Goal: Task Accomplishment & Management: Manage account settings

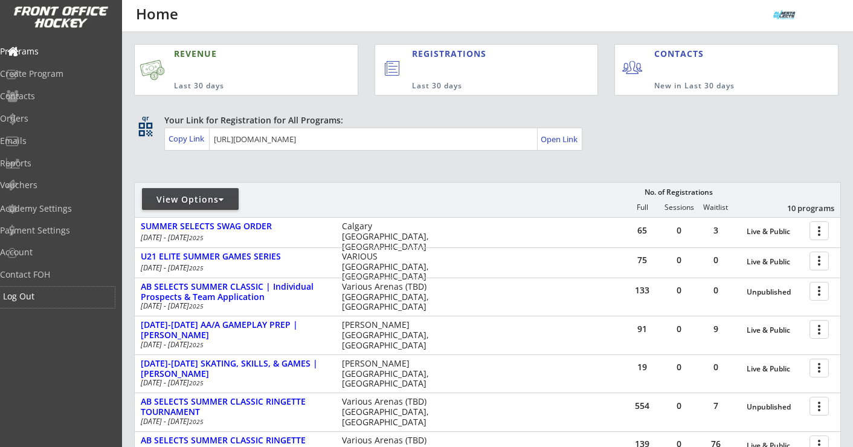
click at [48, 298] on div "Log Out" at bounding box center [57, 296] width 109 height 8
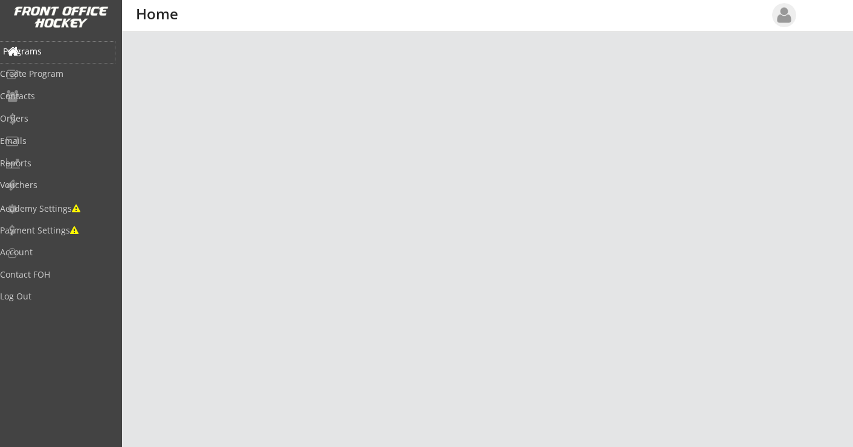
click at [55, 52] on div "Programs" at bounding box center [57, 51] width 109 height 8
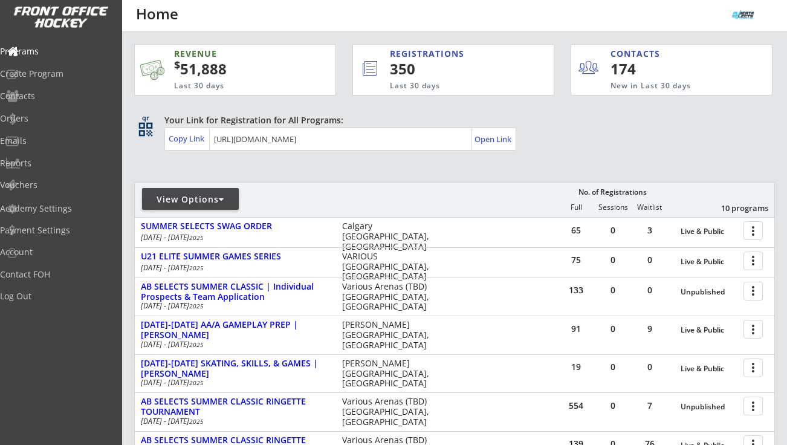
scroll to position [279, 0]
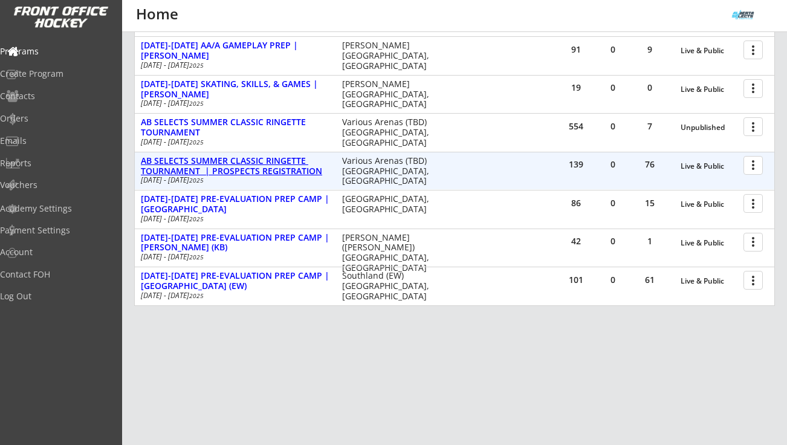
click at [276, 163] on div "AB SELECTS SUMMER CLASSIC RINGETTE TOURNAMENT | PROSPECTS REGISTRATION" at bounding box center [235, 166] width 189 height 21
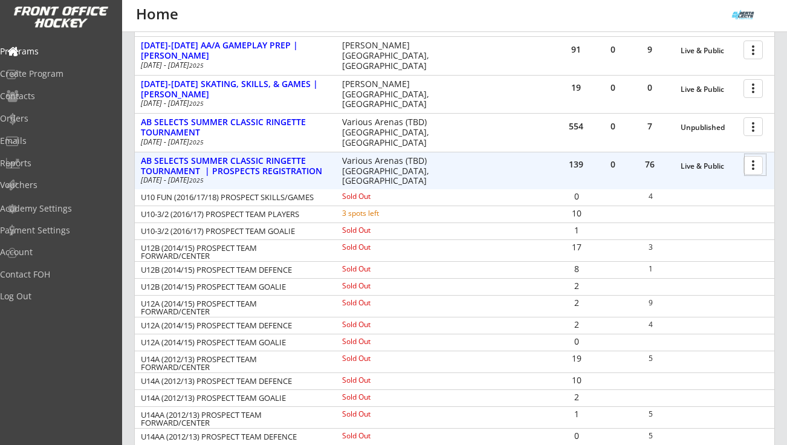
click at [752, 169] on div at bounding box center [754, 164] width 21 height 21
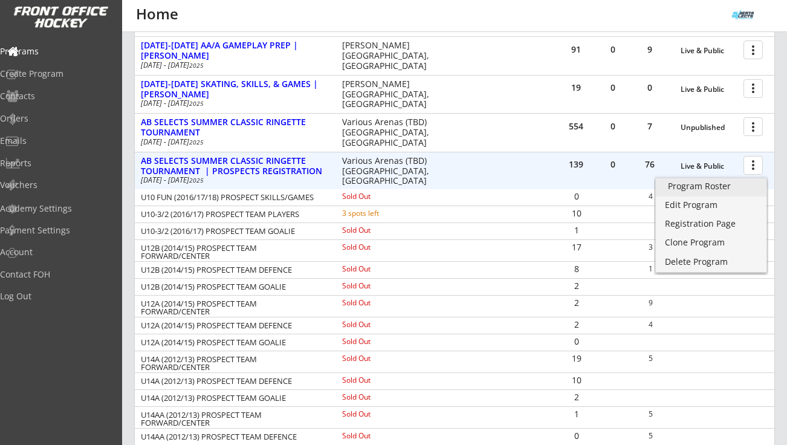
click at [711, 187] on div "Program Roster" at bounding box center [711, 186] width 86 height 8
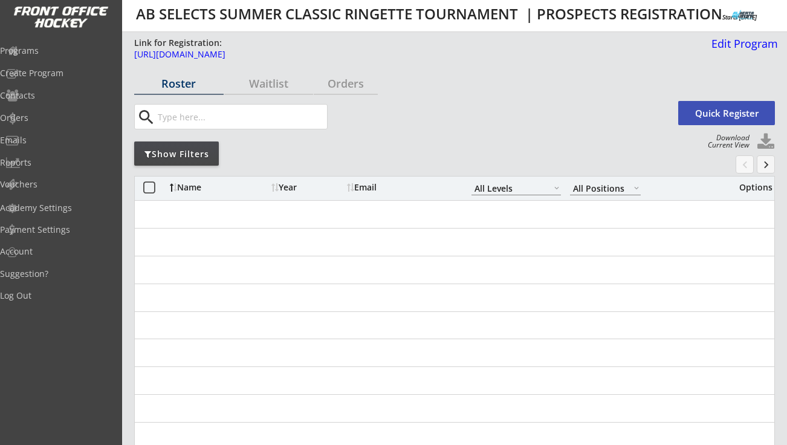
select select ""All Levels""
select select ""All Positions""
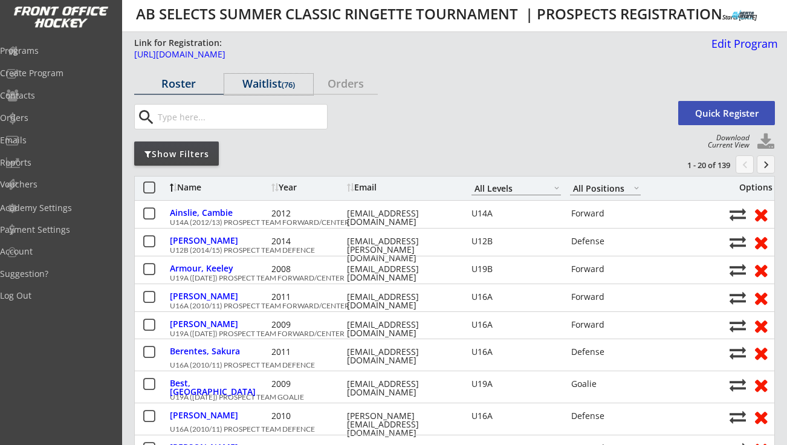
click at [260, 87] on div "Waitlist (76)" at bounding box center [268, 83] width 89 height 11
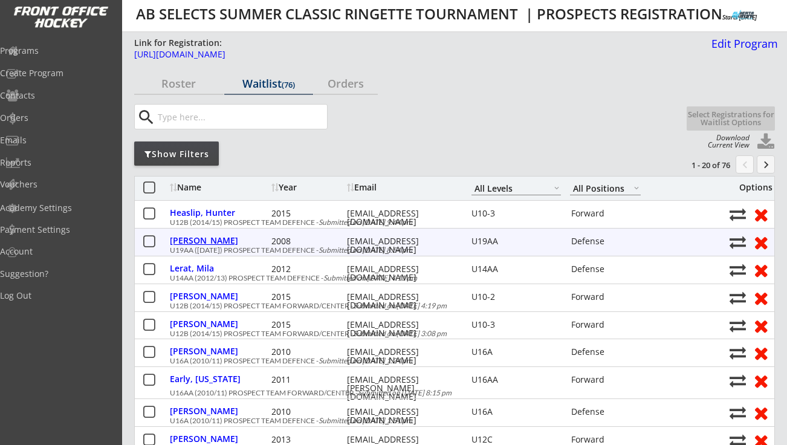
click at [193, 239] on div "Skene, Abbie" at bounding box center [219, 240] width 98 height 8
select select ""Defense""
select select ""U19AA""
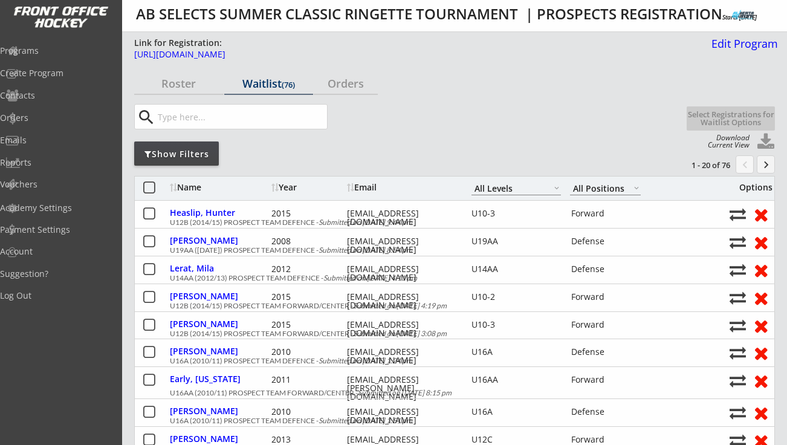
type input "FEMALE"
type input "Bowview U19B"
type input "No"
type input "Charlie and Cam Craig"
select select ""No""
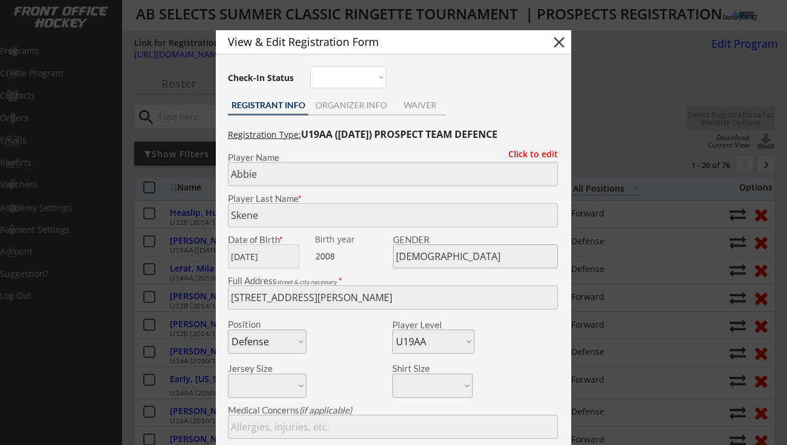
click at [556, 44] on button "close" at bounding box center [559, 42] width 18 height 18
select select ""PLACEHOLDER_1427118222253""
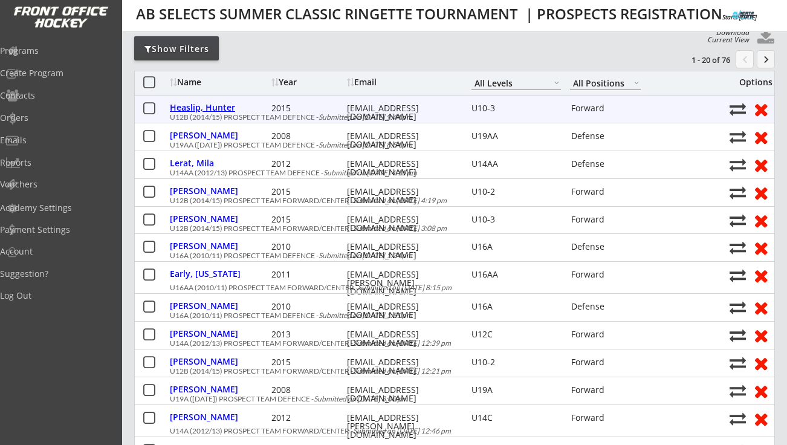
scroll to position [109, 0]
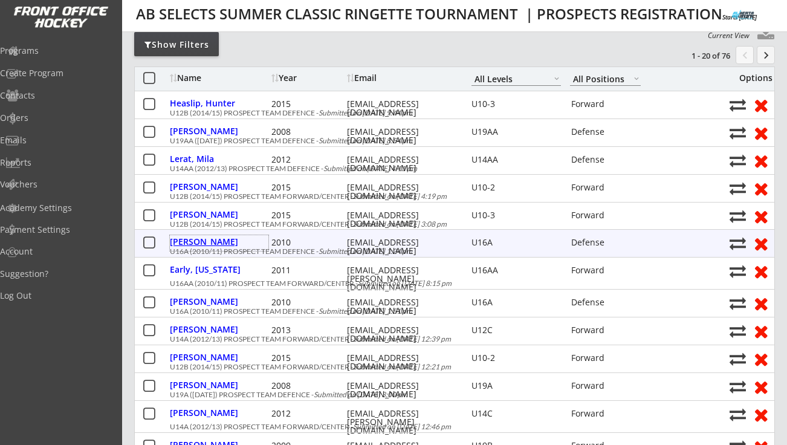
click at [214, 246] on div "Nicholl, Jessi" at bounding box center [219, 241] width 98 height 8
type input "Jessi"
type input "Nicholl"
type input "06/18/2010"
type input "FEMALE"
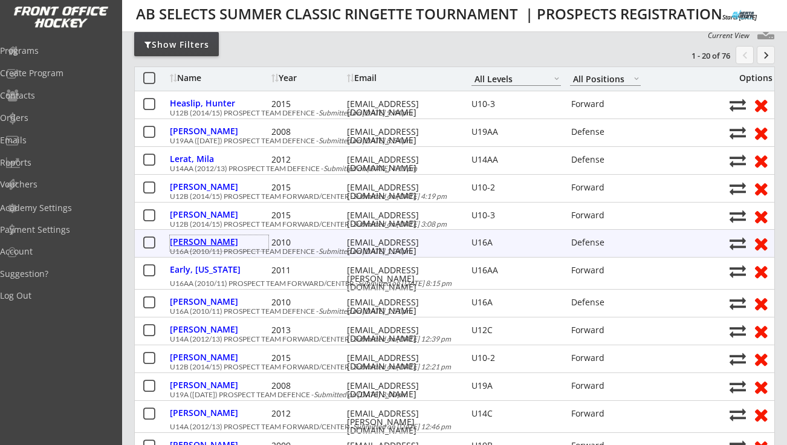
type input "239 Sandpiper Pl NW, Calgary, AB T3K 3V1, Canada"
select select ""Defense""
select select ""U16A""
type input "Bev Smith"
type input "(403) 350-1677"
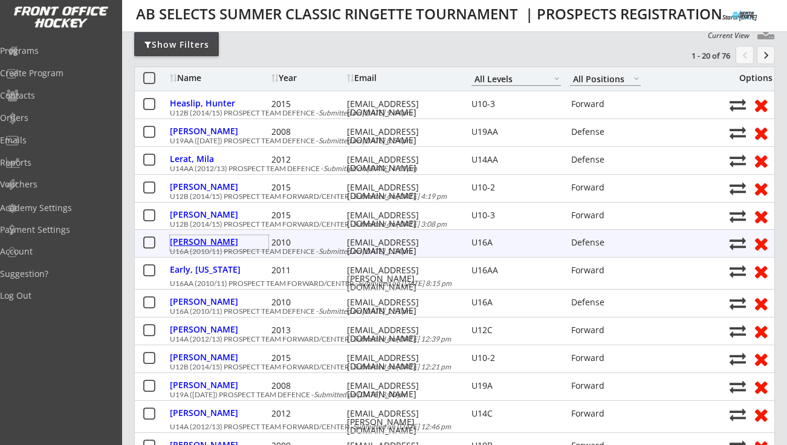
type input "Yes"
select select ""Yes""
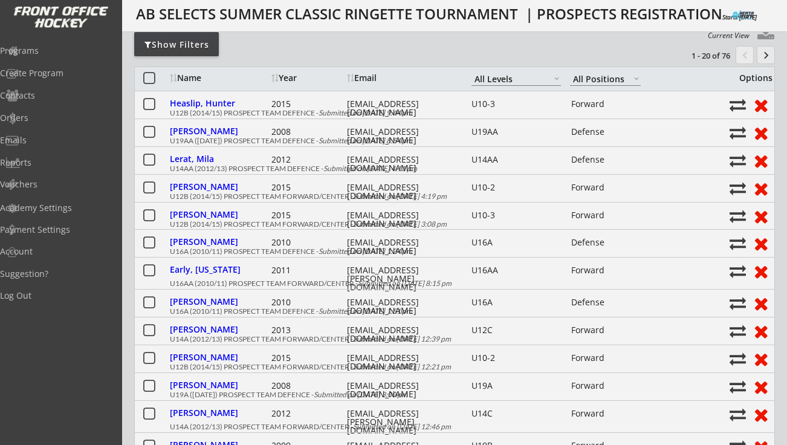
type input "Northwest"
type input "N/a"
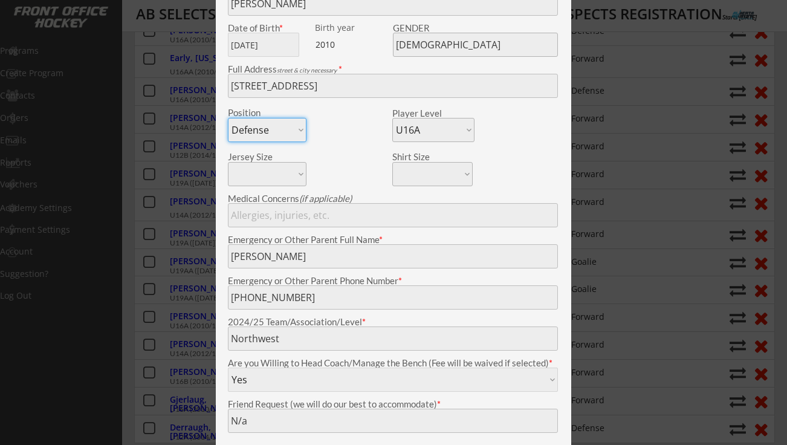
scroll to position [44, 0]
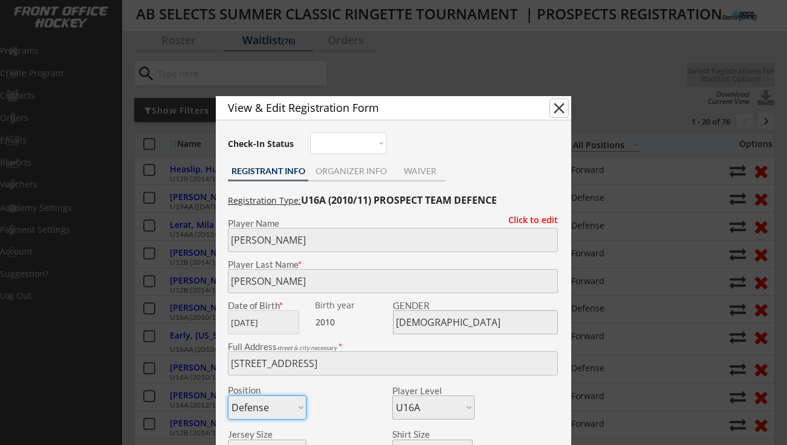
click at [560, 108] on button "close" at bounding box center [559, 108] width 18 height 18
select select ""PLACEHOLDER_1427118222253""
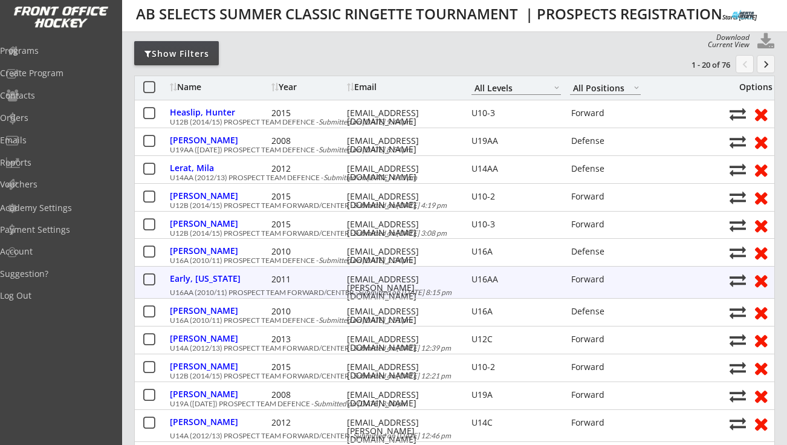
scroll to position [0, 0]
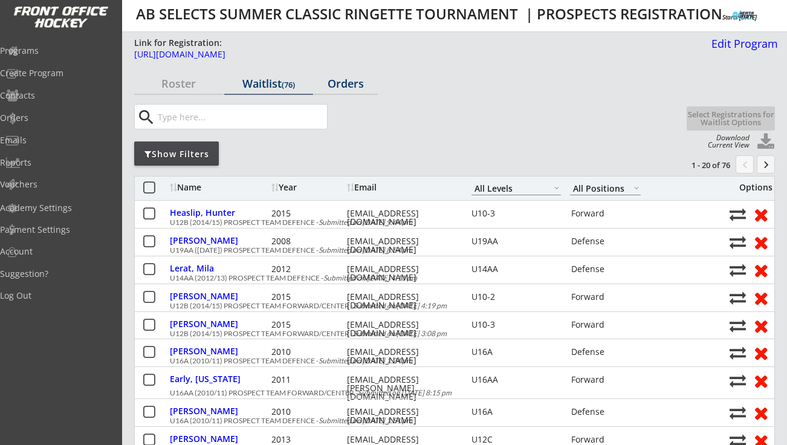
click at [340, 80] on div "Orders" at bounding box center [346, 83] width 64 height 11
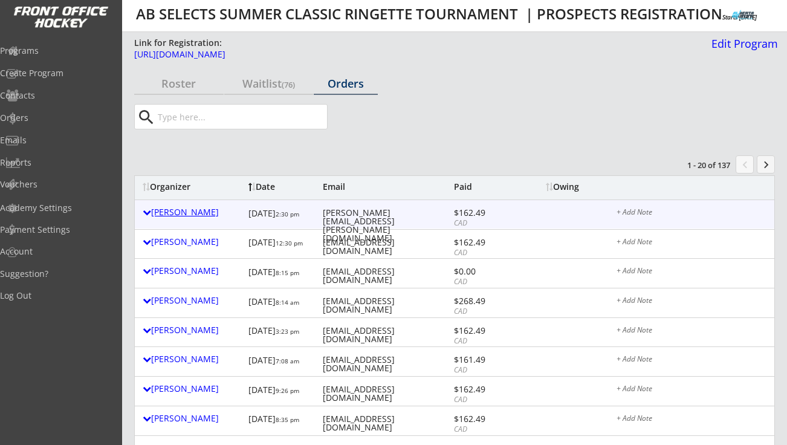
click at [185, 213] on div "Kyle O'reilly" at bounding box center [193, 212] width 100 height 8
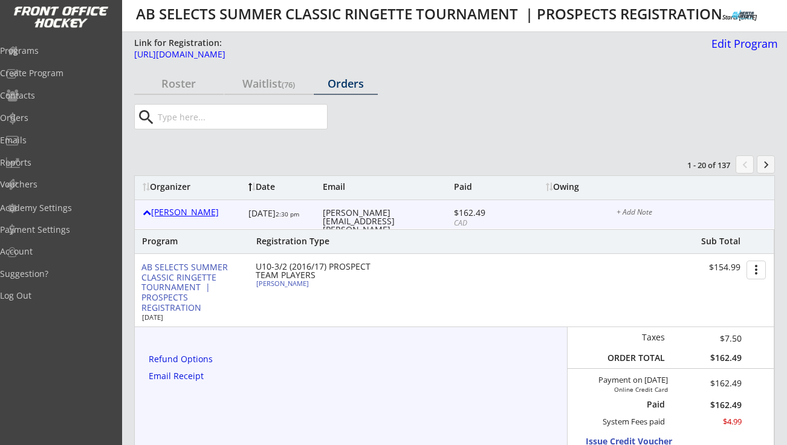
click at [185, 213] on div "Kyle O'reilly" at bounding box center [193, 212] width 100 height 8
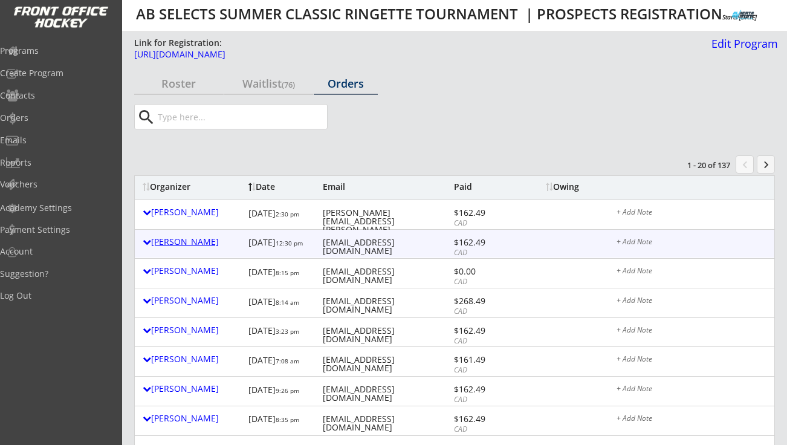
click at [181, 239] on div "Erin Seaman" at bounding box center [193, 241] width 100 height 8
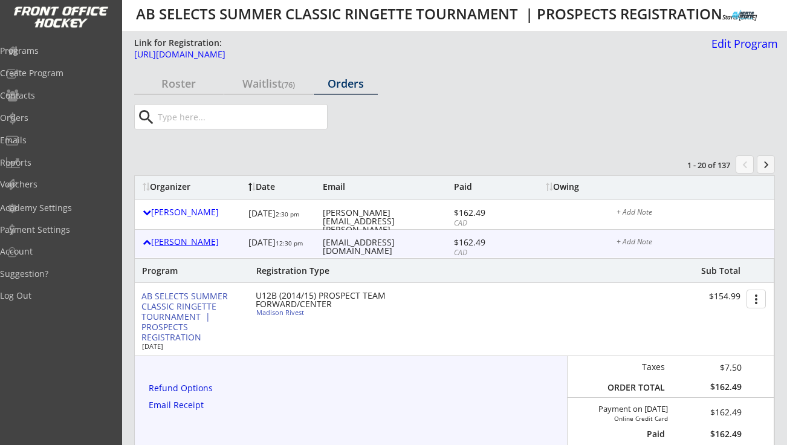
click at [181, 239] on div "Erin Seaman" at bounding box center [193, 241] width 100 height 8
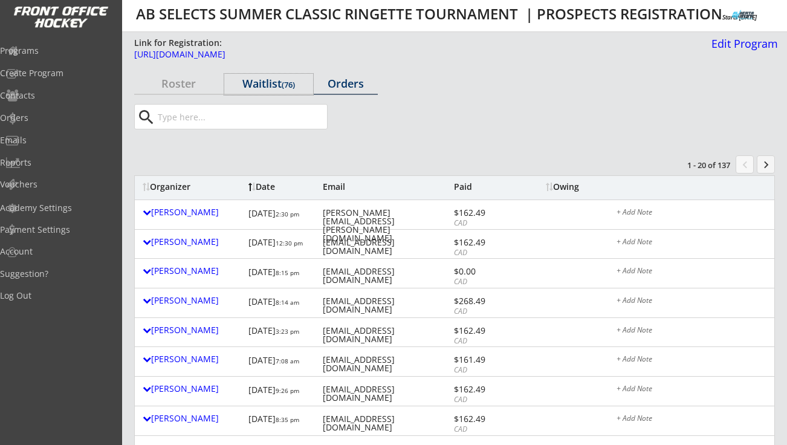
click at [256, 88] on div "Waitlist (76)" at bounding box center [268, 83] width 89 height 11
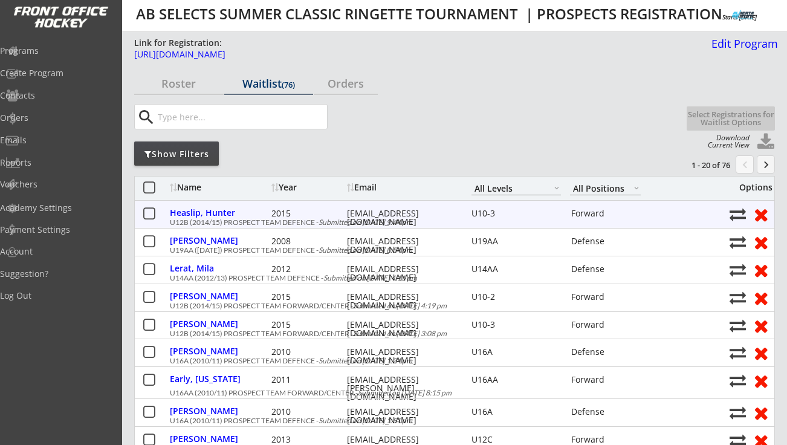
click at [152, 211] on button at bounding box center [148, 214] width 15 height 15
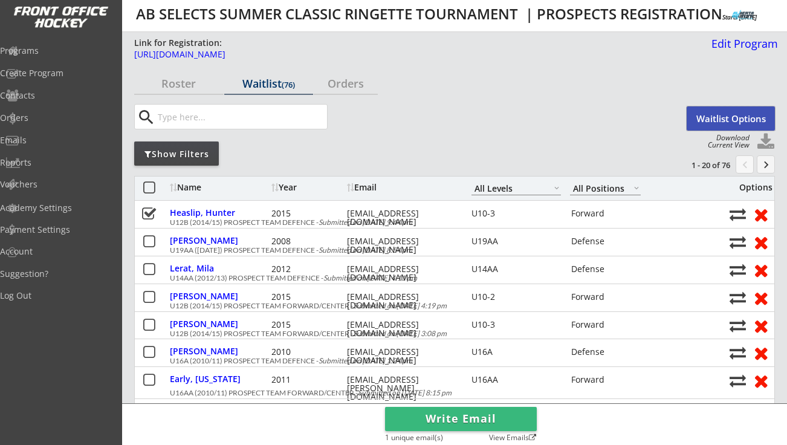
click at [737, 117] on button "Waitlist Options" at bounding box center [730, 118] width 88 height 24
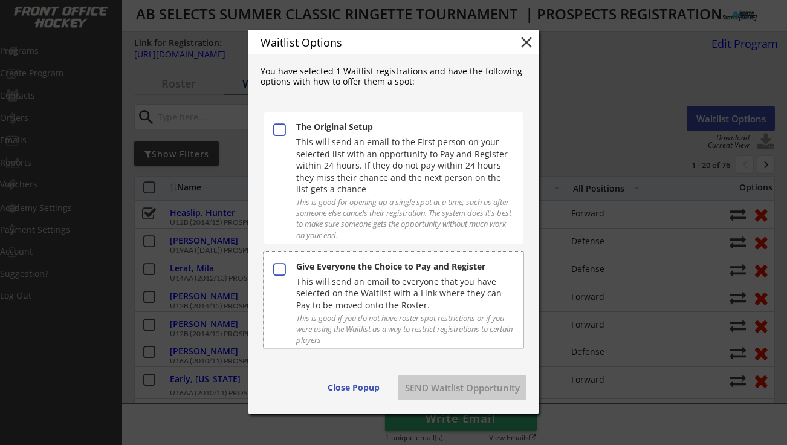
click at [384, 272] on div "Give Everyone the Choice to Pay and Register" at bounding box center [404, 267] width 216 height 14
click at [430, 387] on button "SEND Waitlist Opportunity" at bounding box center [462, 387] width 129 height 24
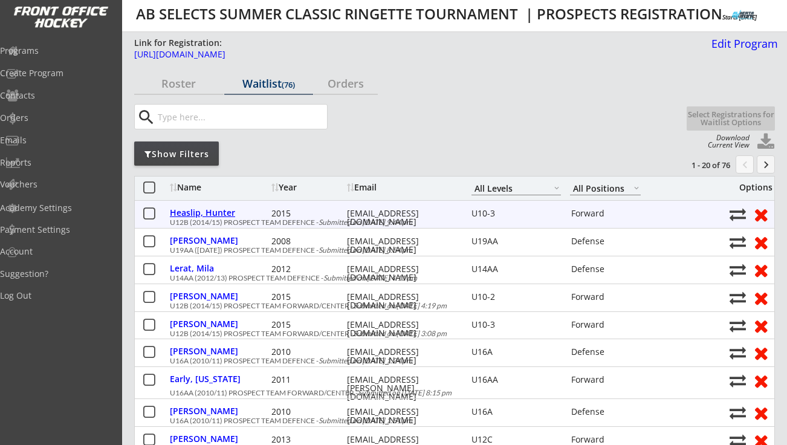
click at [223, 212] on div "Heaslip, Hunter" at bounding box center [219, 212] width 98 height 8
type input "Hunter"
type input "Heaslip"
type input "12/09/2015"
type input "FEMALE"
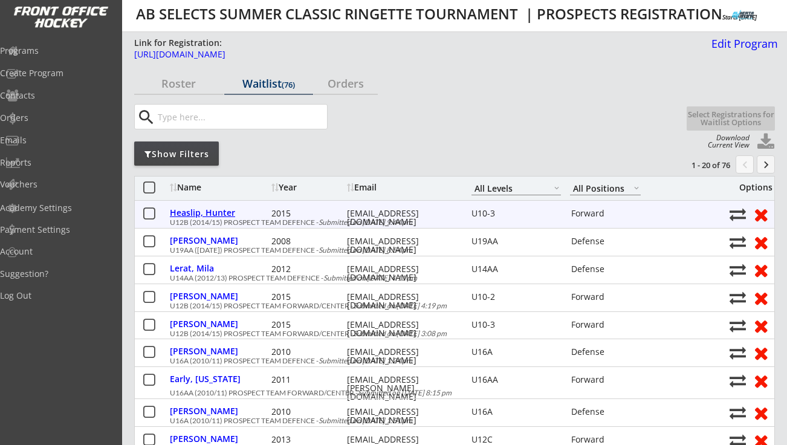
type input "3 Elgin Estates Point SE, Calgary, AB T2Z 0B8, Canada"
select select ""Forward""
select select ""U10-3""
select select ""Youth X-Large""
type input "Ben Heaslip"
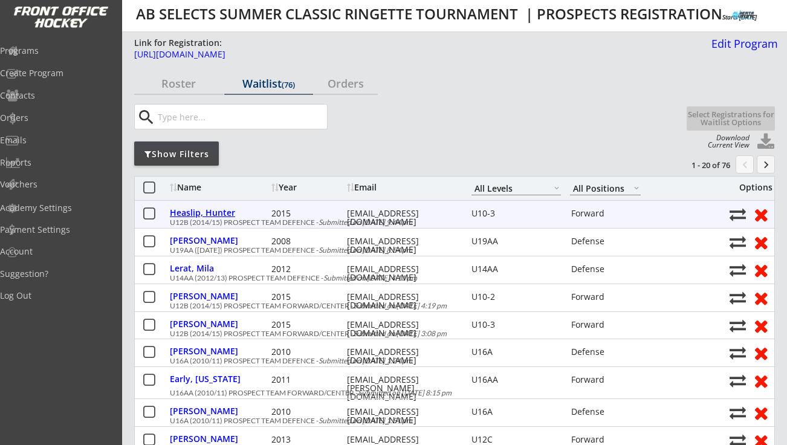
type input "(403) 690-4959"
type input "No"
select select ""No""
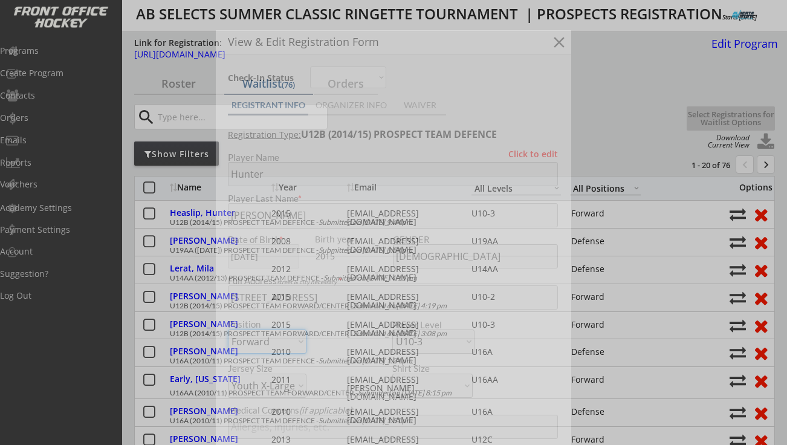
type input "Bow View U10 Step 3"
type input "Team Red please (Derek Smith)"
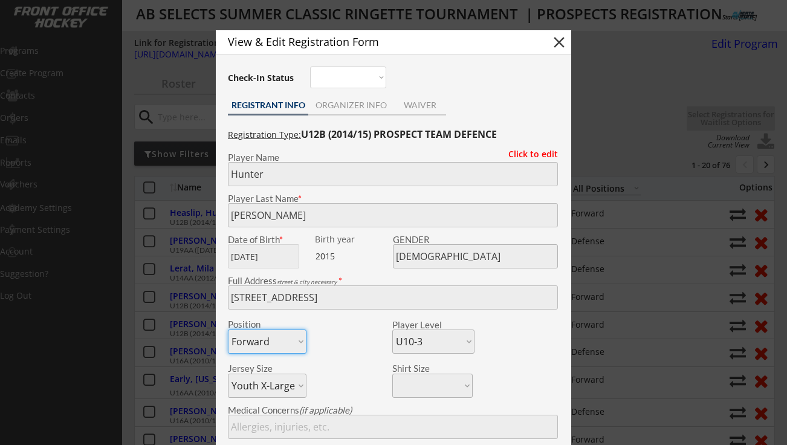
click at [559, 39] on button "close" at bounding box center [559, 42] width 18 height 18
select select ""PLACEHOLDER_1427118222253""
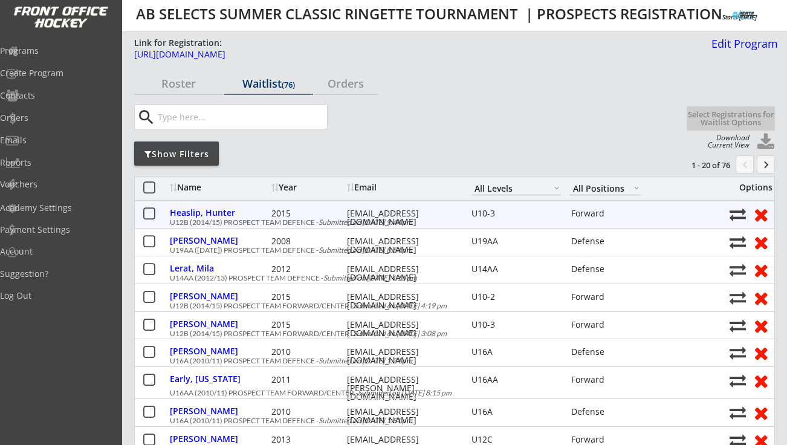
click at [377, 210] on div "ericaheaslip@gmail.com" at bounding box center [401, 217] width 109 height 17
copy div "ericaheaslip@gmail.com"
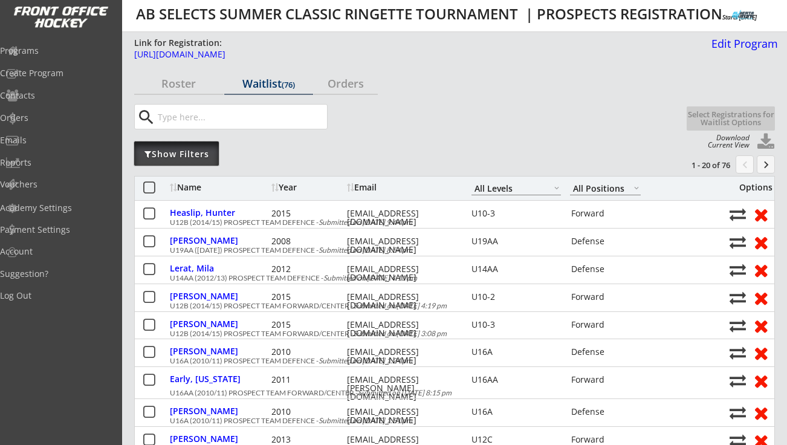
click at [203, 152] on div "Show Filters" at bounding box center [176, 154] width 85 height 12
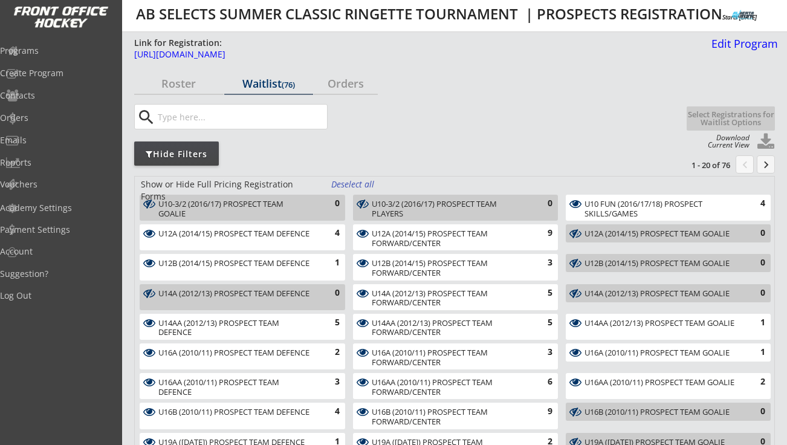
click at [363, 185] on div "Deselect all" at bounding box center [353, 184] width 45 height 12
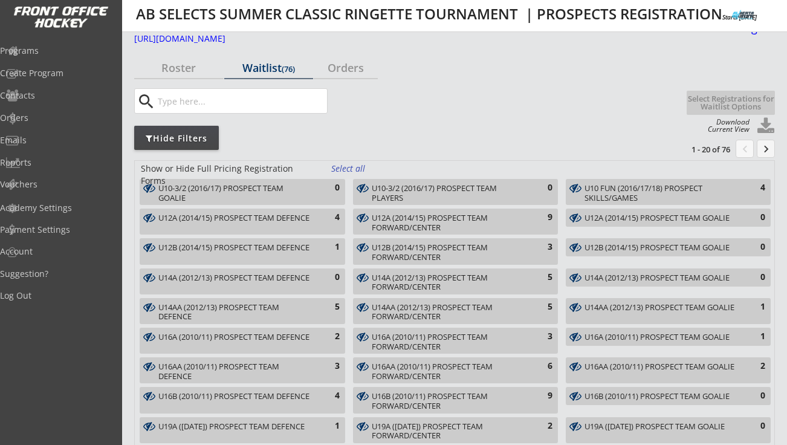
scroll to position [21, 0]
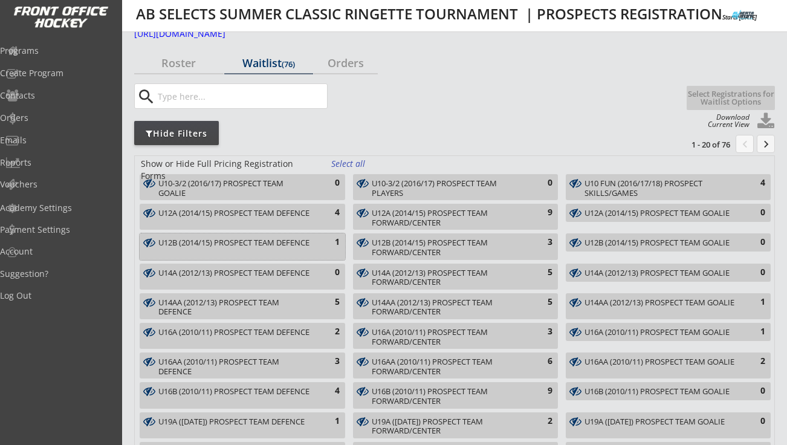
click at [239, 245] on div "U12B (2014/15) PROSPECT TEAM DEFENCE" at bounding box center [235, 243] width 154 height 10
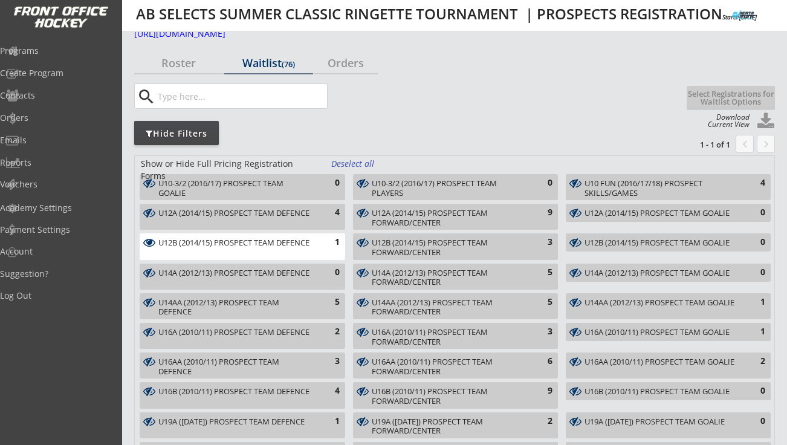
click at [427, 239] on div "U12B (2014/15) PROSPECT TEAM FORWARD/CENTER" at bounding box center [449, 247] width 154 height 19
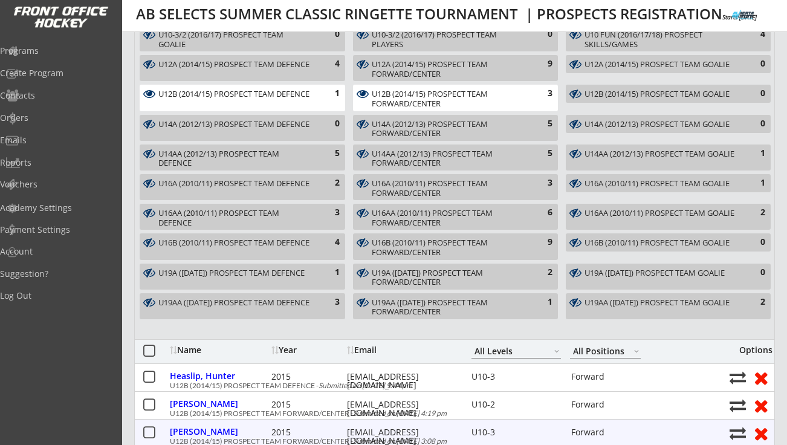
scroll to position [0, 0]
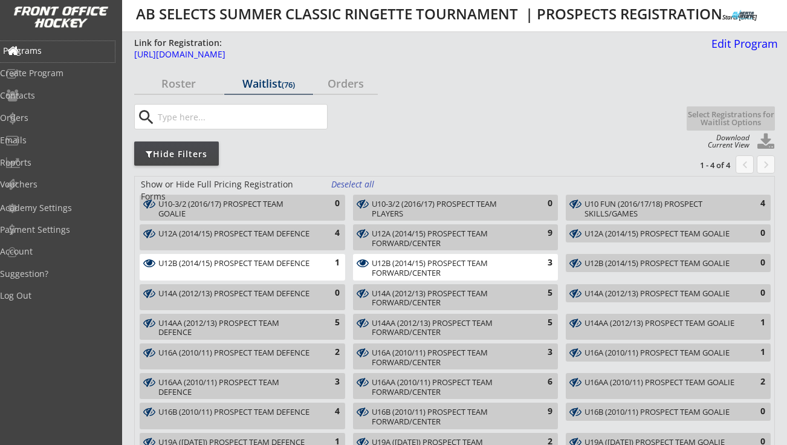
click at [60, 51] on div "Programs" at bounding box center [57, 51] width 109 height 8
